Goal: Task Accomplishment & Management: Complete application form

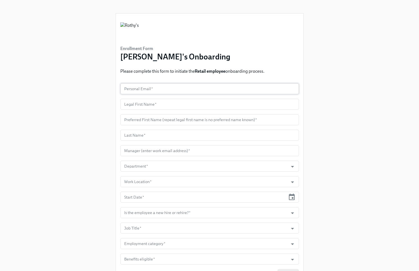
click at [147, 89] on input "text" at bounding box center [209, 88] width 179 height 11
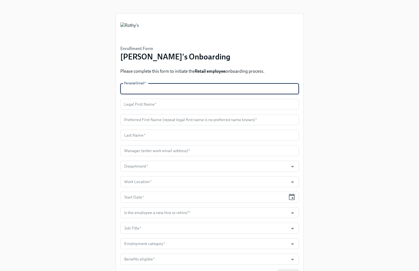
paste input "[EMAIL_ADDRESS][DOMAIN_NAME]"
type input "[EMAIL_ADDRESS][DOMAIN_NAME]"
click at [213, 104] on input "text" at bounding box center [209, 104] width 179 height 11
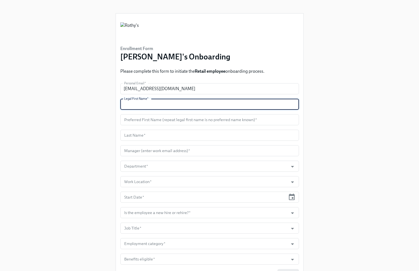
paste input "[PERSON_NAME]"
type input "[PERSON_NAME]"
click at [205, 118] on input "text" at bounding box center [209, 119] width 179 height 11
paste input "[PERSON_NAME]"
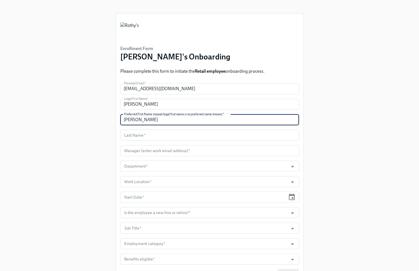
type input "[PERSON_NAME]"
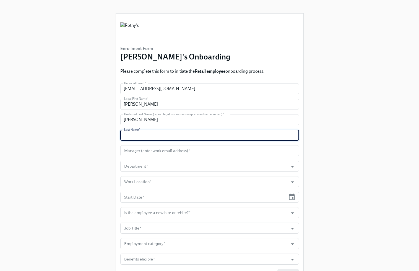
click at [183, 136] on input "text" at bounding box center [209, 135] width 179 height 11
paste input "Cabais"
type input "Cabais"
click at [224, 151] on input "text" at bounding box center [209, 150] width 179 height 11
paste input "[EMAIL_ADDRESS][DOMAIN_NAME]"
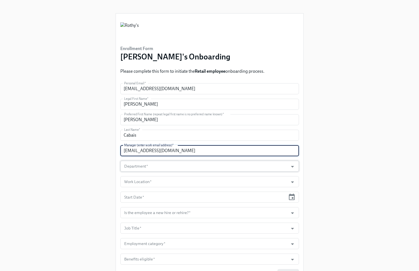
type input "[EMAIL_ADDRESS][DOMAIN_NAME]"
click at [197, 169] on input "Department   *" at bounding box center [204, 166] width 163 height 11
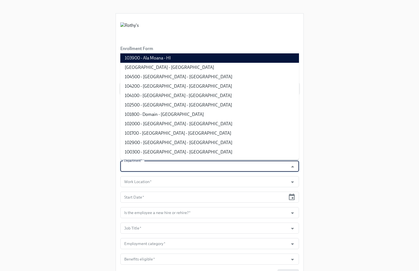
drag, startPoint x: 194, startPoint y: 59, endPoint x: 200, endPoint y: 87, distance: 28.9
click at [194, 59] on li "103900 - Ala Moana - HI" at bounding box center [209, 57] width 179 height 9
type input "103900 - Ala Moana - HI"
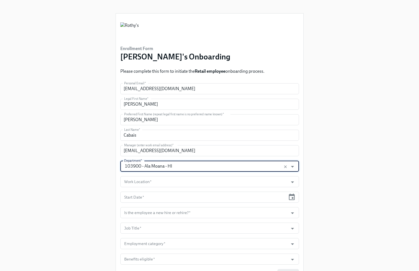
click at [198, 176] on form "Personal Email   * [EMAIL_ADDRESS][DOMAIN_NAME] Personal Email * Legal First Na…" at bounding box center [209, 181] width 179 height 197
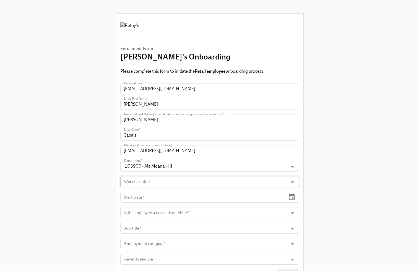
click at [181, 180] on input "Work Location   *" at bounding box center [204, 181] width 163 height 11
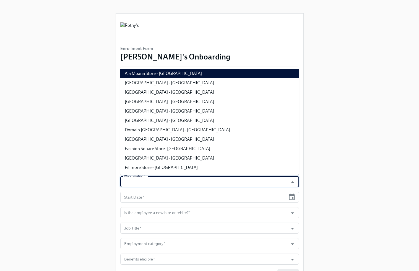
click at [172, 75] on li "Ala Moana Store - [GEOGRAPHIC_DATA]" at bounding box center [209, 73] width 179 height 9
type input "Ala Moana Store - [GEOGRAPHIC_DATA]"
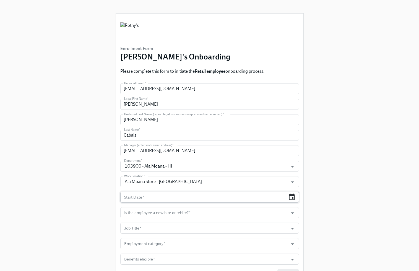
click at [295, 200] on icon "button" at bounding box center [291, 197] width 7 height 7
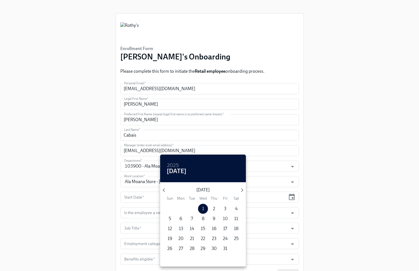
click at [226, 219] on p "10" at bounding box center [225, 219] width 5 height 6
type input "[DATE]"
click at [351, 210] on div at bounding box center [209, 135] width 419 height 271
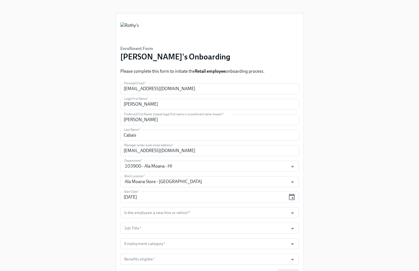
scroll to position [32, 0]
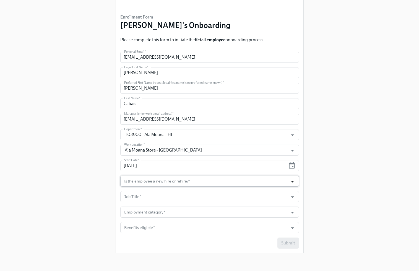
click at [291, 182] on icon "Open" at bounding box center [292, 181] width 7 height 7
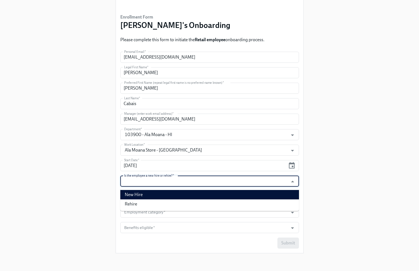
click at [287, 194] on li "New Hire" at bounding box center [209, 194] width 179 height 9
type input "New Hire"
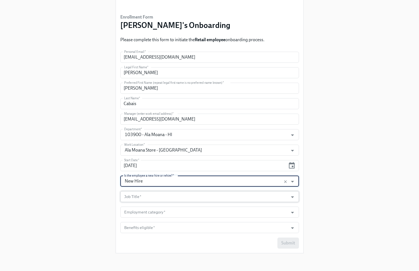
click at [277, 192] on input "Job Title   *" at bounding box center [204, 196] width 163 height 11
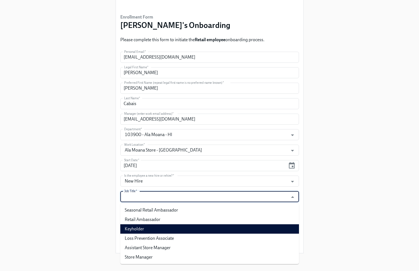
drag, startPoint x: 269, startPoint y: 231, endPoint x: 265, endPoint y: 221, distance: 10.8
click at [269, 230] on li "Keyholder" at bounding box center [209, 229] width 179 height 9
type input "Keyholder"
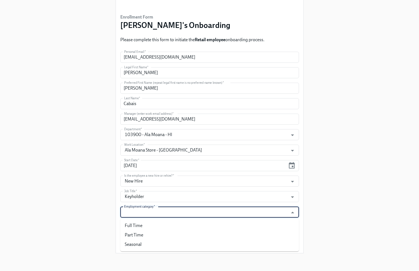
click at [260, 212] on input "Employment category   *" at bounding box center [204, 212] width 163 height 11
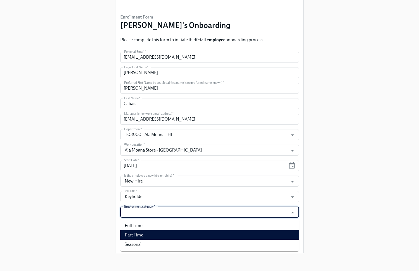
click at [261, 235] on li "Part Time" at bounding box center [209, 235] width 179 height 9
type input "Part Time"
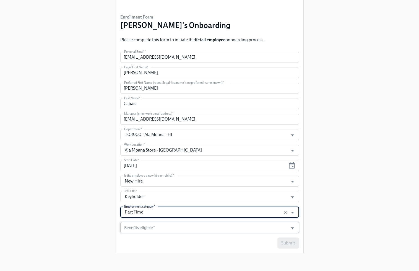
click at [252, 226] on input "Benefits eligible   *" at bounding box center [204, 227] width 163 height 11
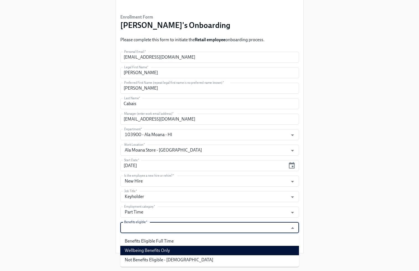
click at [219, 246] on li "Wellbeing Benefits Only" at bounding box center [209, 250] width 179 height 9
type input "Wellbeing Benefits Only"
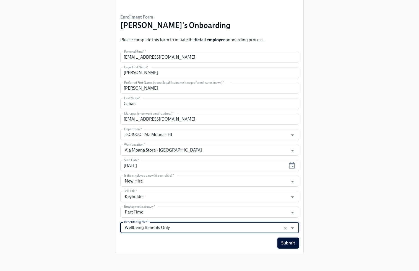
click at [297, 244] on button "Submit" at bounding box center [289, 243] width 22 height 11
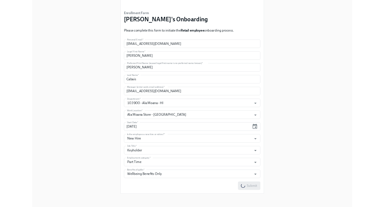
scroll to position [0, 0]
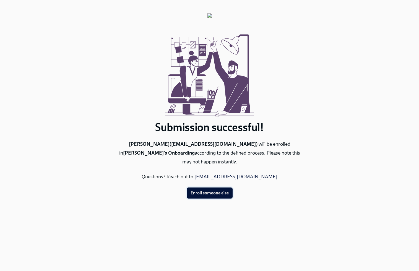
click at [212, 189] on button "Enroll someone else" at bounding box center [210, 193] width 46 height 11
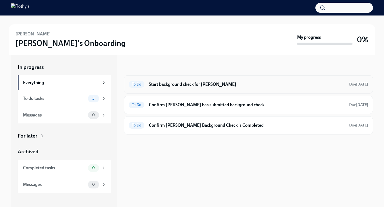
click at [171, 81] on div "To Do Start background check for Aaliyah Cabais Due 10 days ago" at bounding box center [249, 84] width 240 height 9
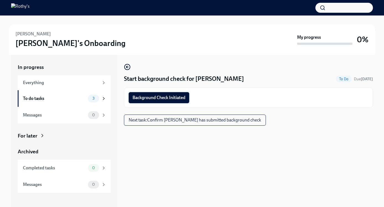
click at [170, 94] on button "Background Check Initiated" at bounding box center [159, 97] width 61 height 11
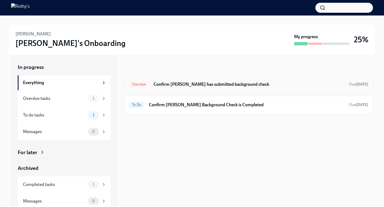
click at [223, 81] on h6 "Confirm Aaliyah has submitted background check" at bounding box center [249, 84] width 191 height 6
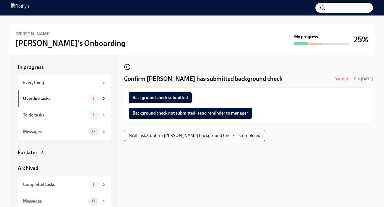
click at [183, 97] on span "Background check submitted" at bounding box center [160, 98] width 55 height 6
